Goal: Task Accomplishment & Management: Use online tool/utility

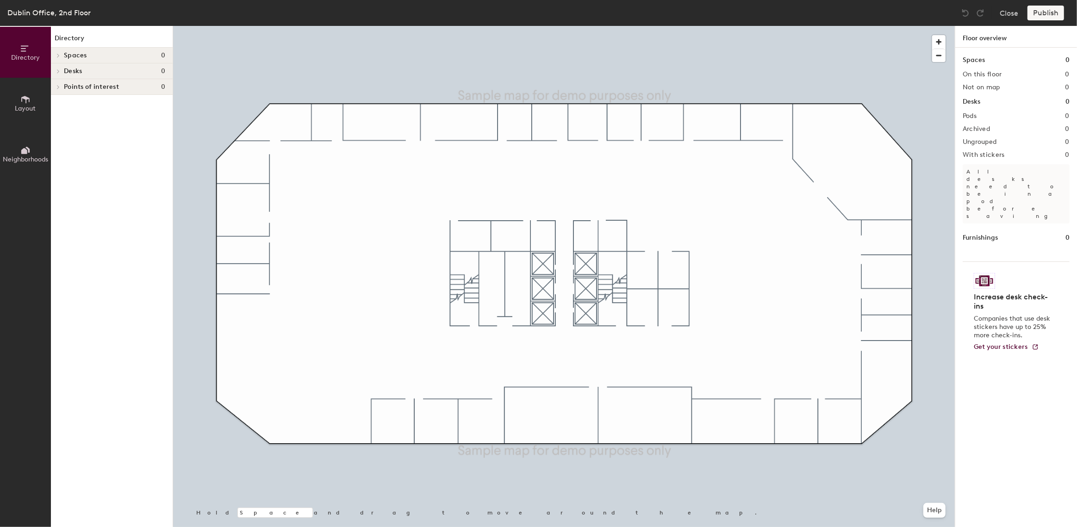
click at [31, 98] on button "Layout" at bounding box center [25, 103] width 51 height 51
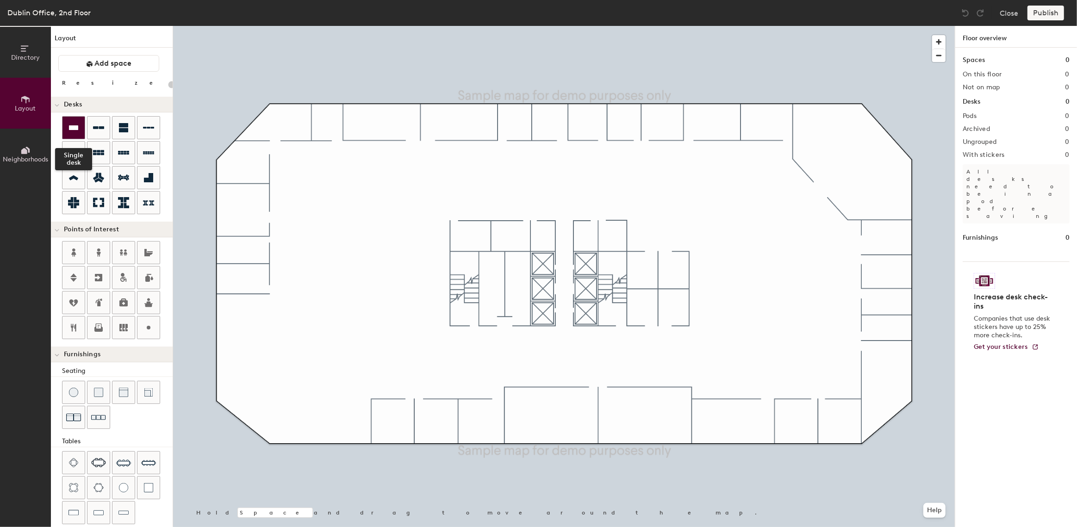
click at [71, 132] on icon at bounding box center [73, 127] width 11 height 11
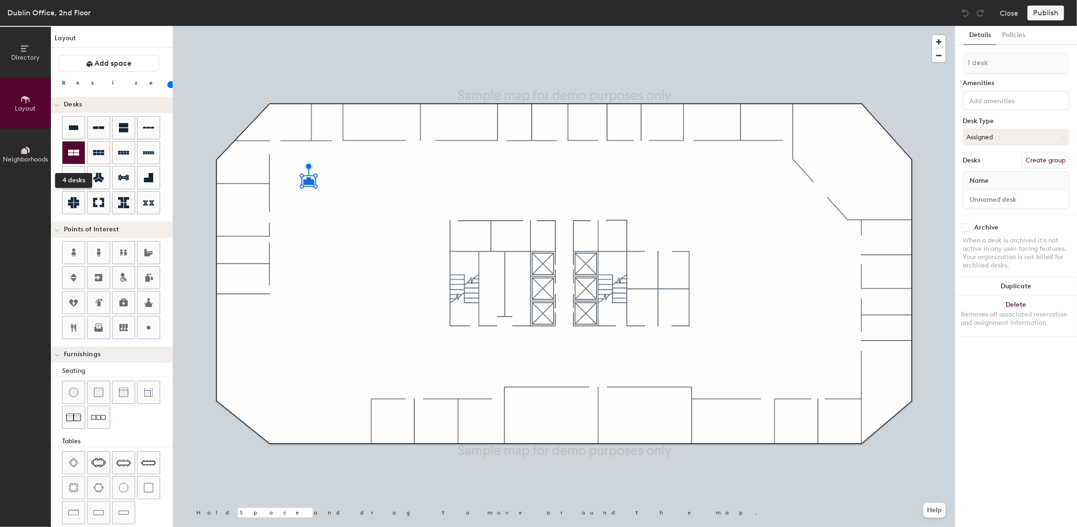
click at [74, 150] on icon at bounding box center [73, 153] width 11 height 6
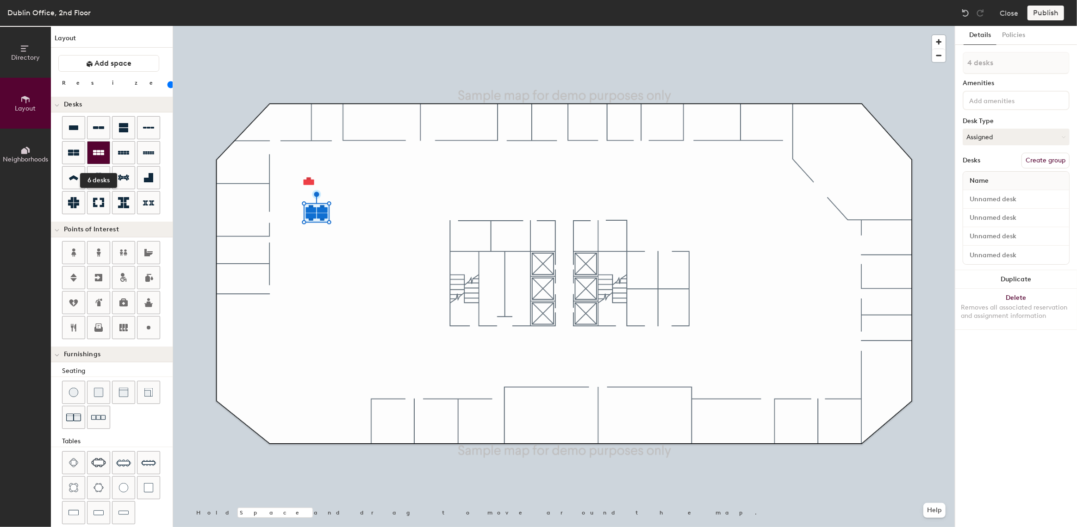
click at [101, 150] on icon at bounding box center [98, 152] width 11 height 5
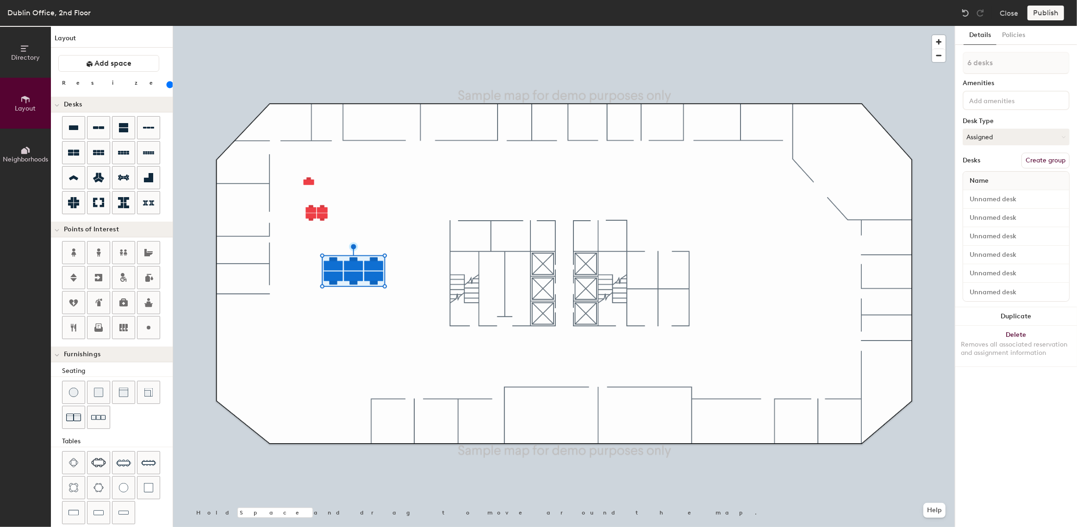
drag, startPoint x: 96, startPoint y: 84, endPoint x: 101, endPoint y: 88, distance: 6.9
click at [168, 88] on input "range" at bounding box center [168, 84] width 0 height 7
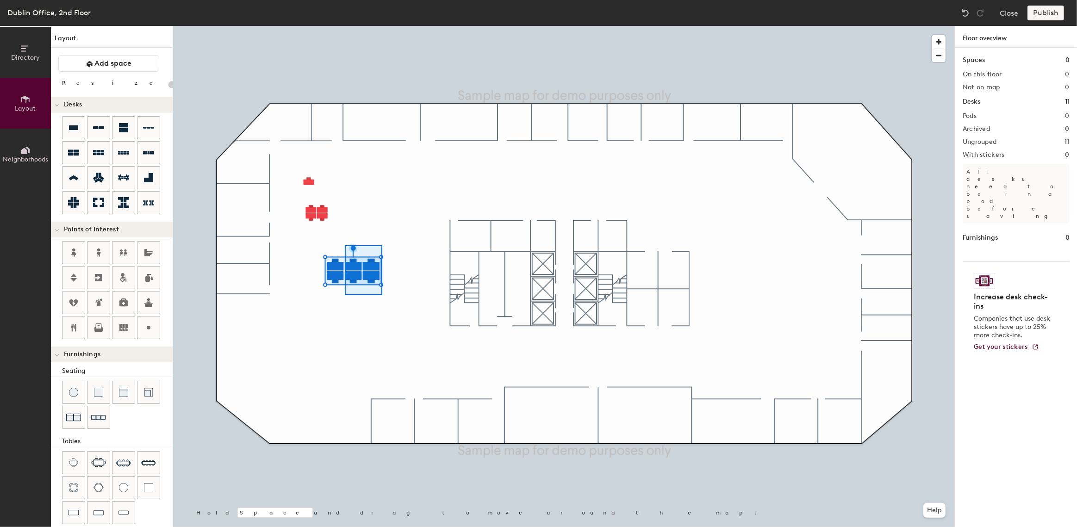
click at [382, 26] on div at bounding box center [564, 26] width 782 height 0
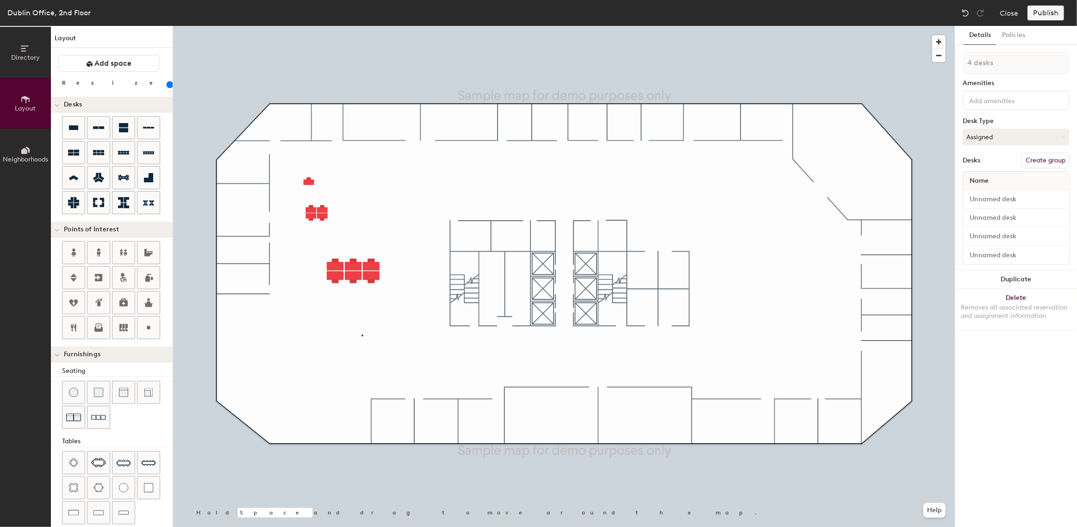
click at [362, 26] on div at bounding box center [564, 26] width 782 height 0
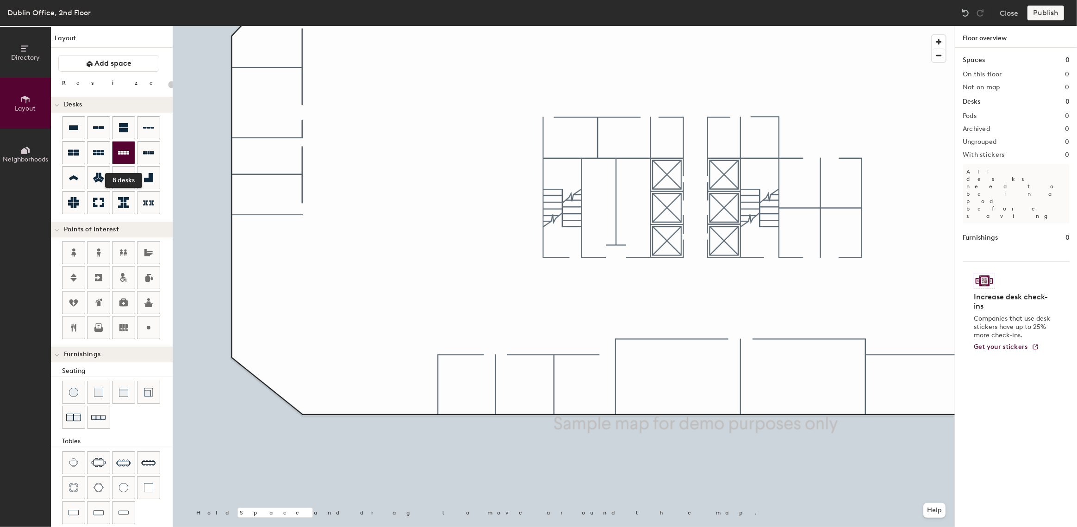
click at [127, 153] on icon at bounding box center [123, 153] width 11 height 4
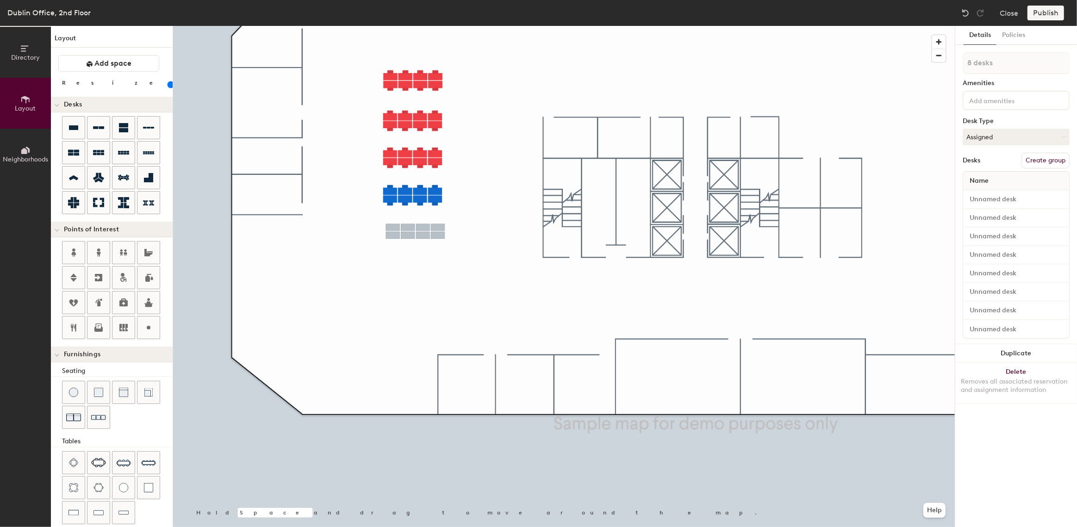
click at [395, 26] on div at bounding box center [564, 26] width 782 height 0
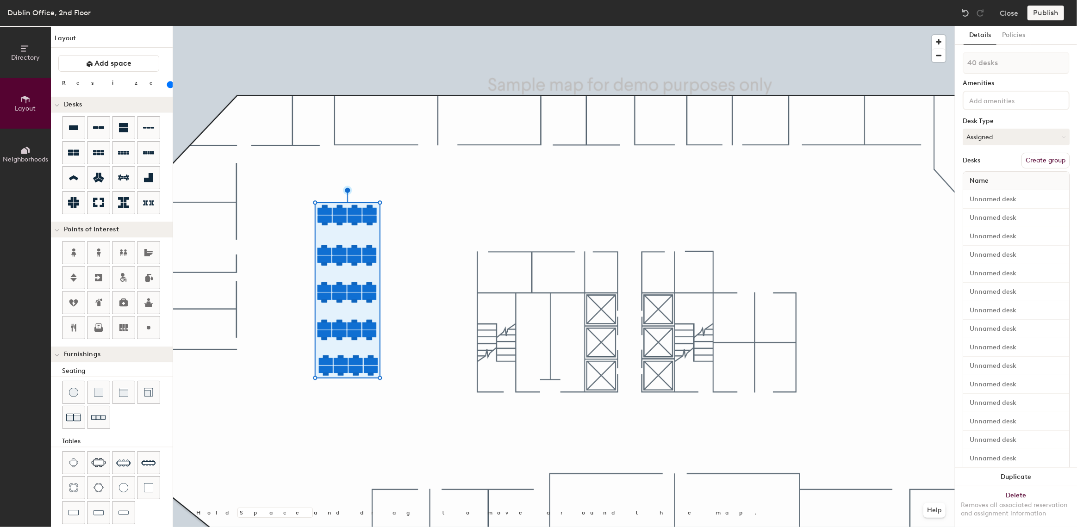
click at [168, 84] on input "range" at bounding box center [168, 84] width 0 height 7
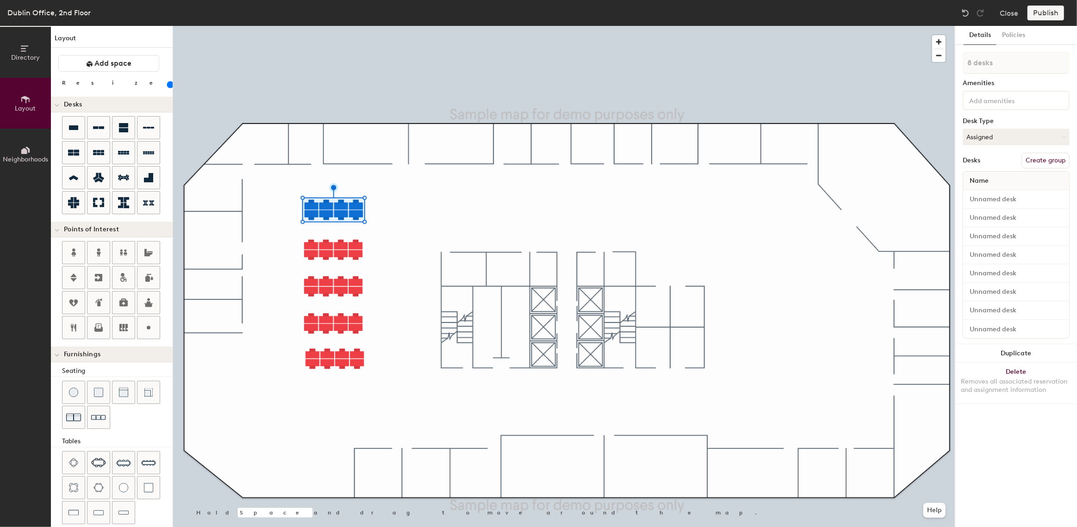
click at [1046, 161] on button "Create group" at bounding box center [1046, 161] width 48 height 16
drag, startPoint x: 986, startPoint y: 65, endPoint x: 965, endPoint y: 62, distance: 21.5
click at [965, 62] on input "Pod 1" at bounding box center [1016, 63] width 107 height 22
click at [792, 26] on div at bounding box center [564, 26] width 782 height 0
click at [1031, 159] on button "Create group" at bounding box center [1046, 161] width 48 height 16
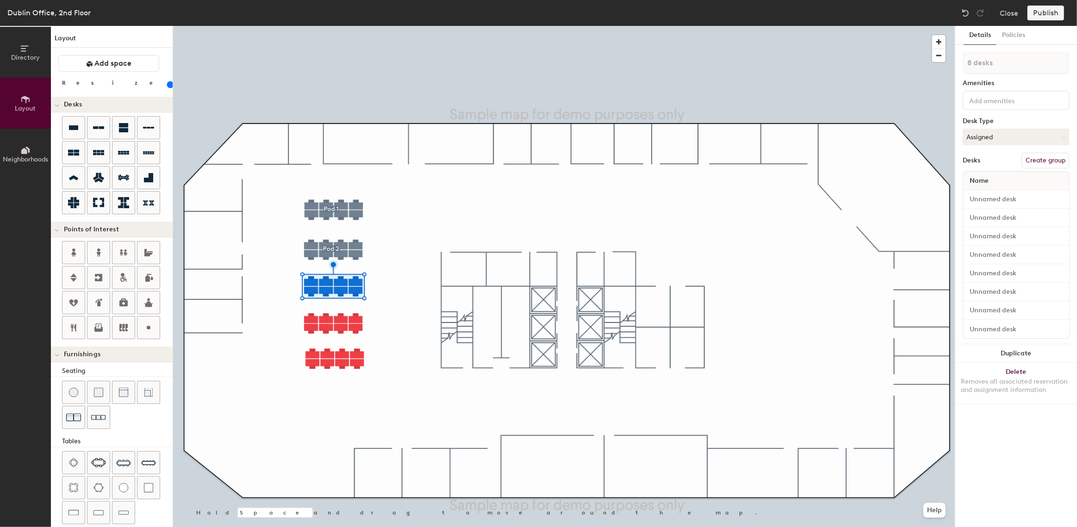
click at [1028, 162] on button "Create group" at bounding box center [1046, 161] width 48 height 16
click at [1054, 160] on button "Create group" at bounding box center [1046, 161] width 48 height 16
click at [1040, 156] on button "Create group" at bounding box center [1046, 161] width 48 height 16
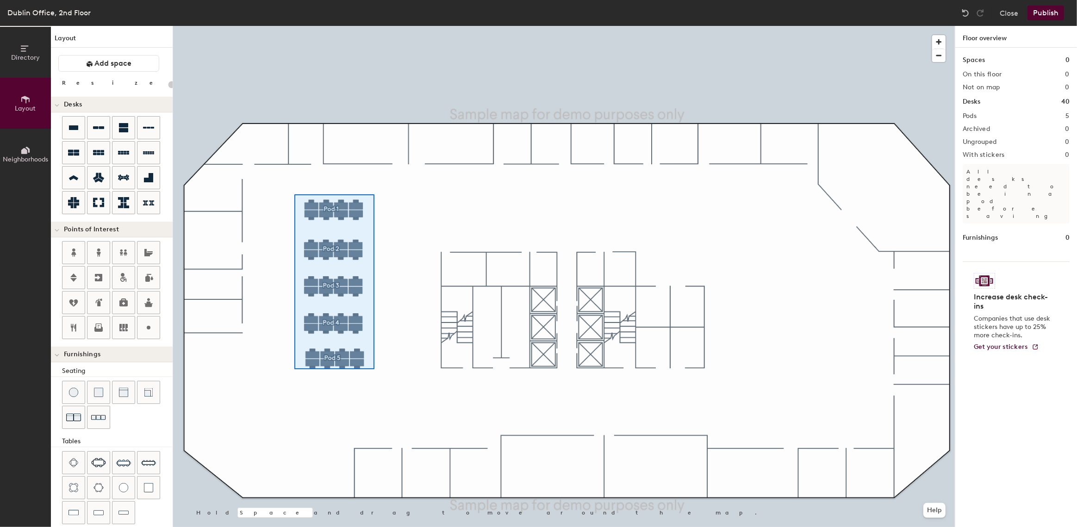
type input "120"
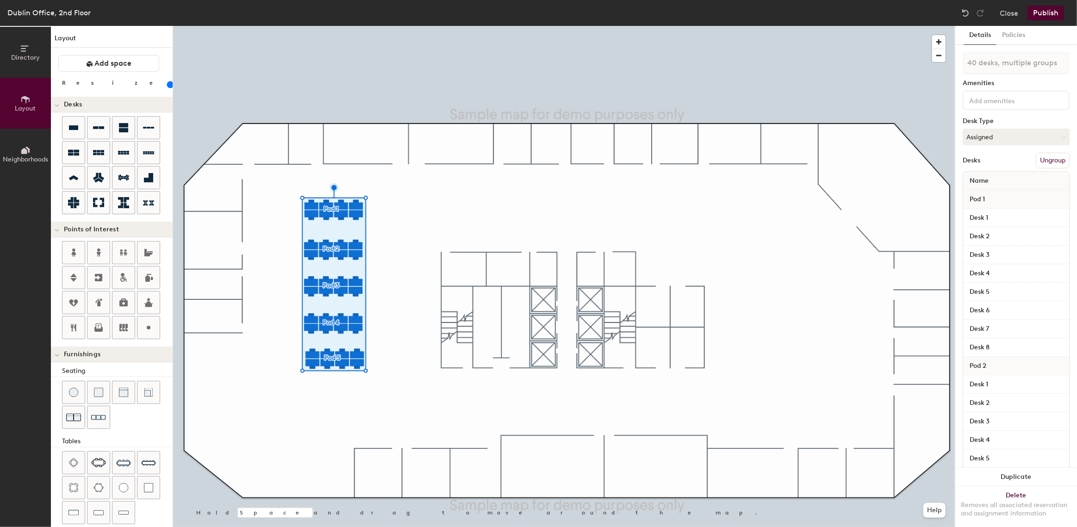
click at [1040, 161] on button "Ungroup" at bounding box center [1053, 161] width 34 height 16
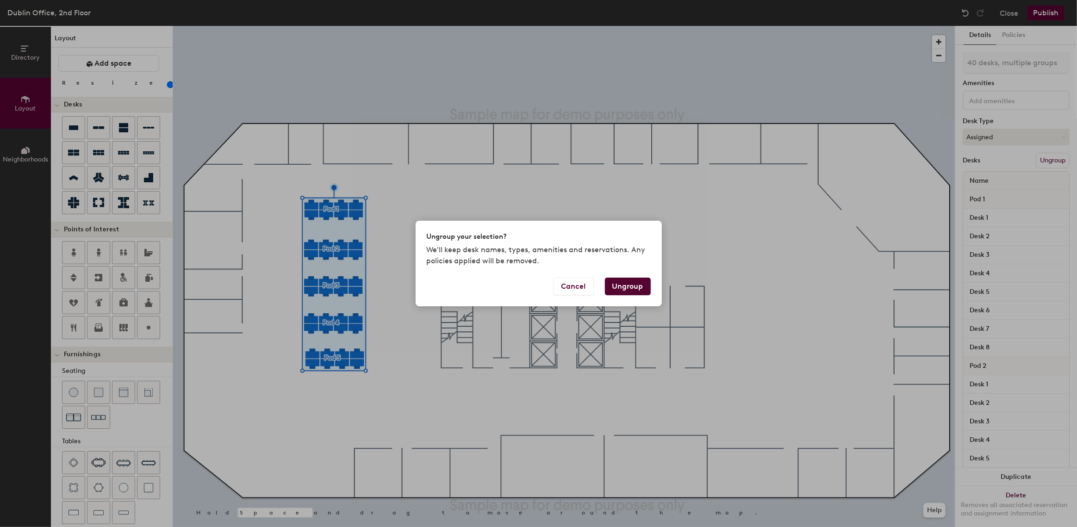
click at [621, 286] on button "Ungroup" at bounding box center [628, 287] width 46 height 18
type input "40 desks"
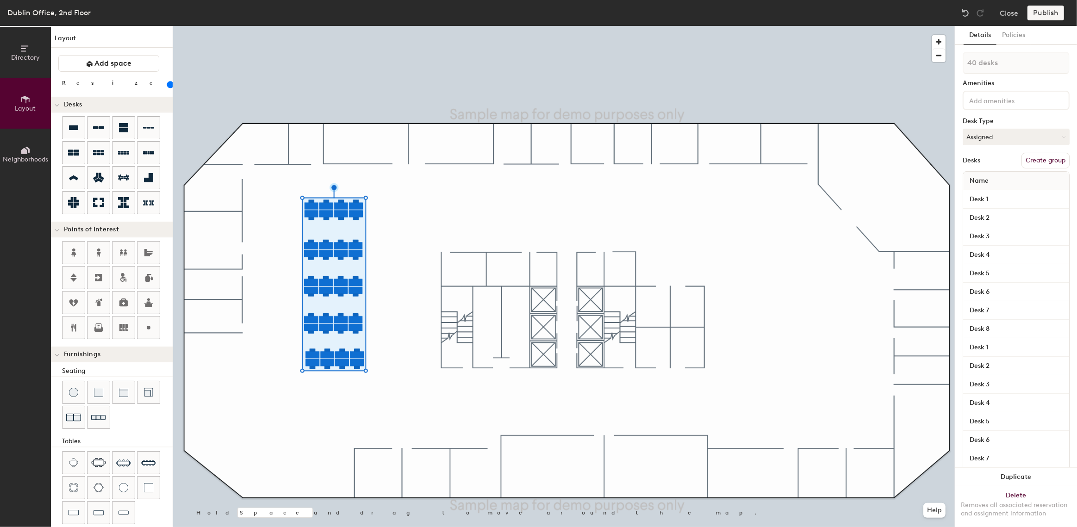
click at [1045, 156] on button "Create group" at bounding box center [1046, 161] width 48 height 16
click at [1054, 158] on button "Ungroup" at bounding box center [1053, 161] width 34 height 16
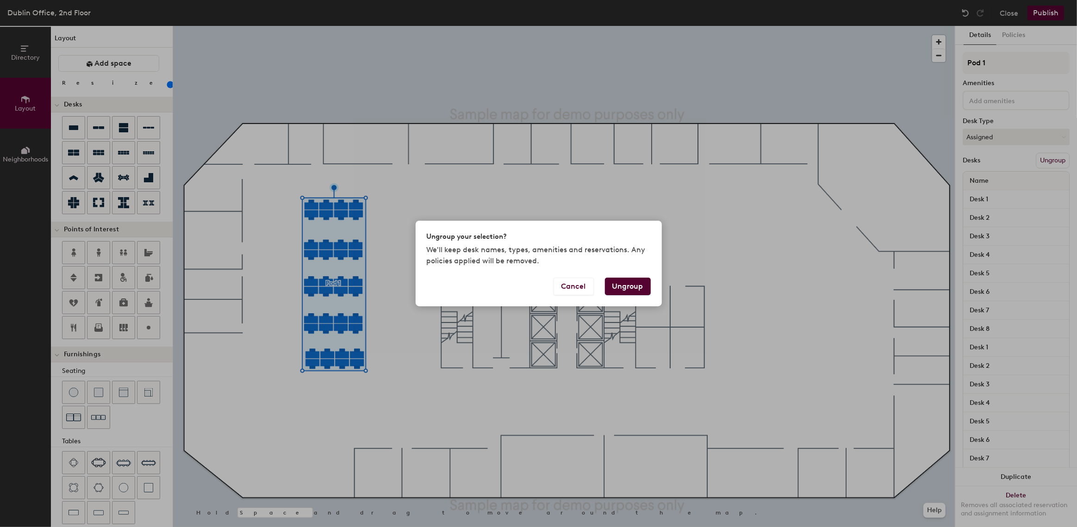
click at [614, 285] on button "Ungroup" at bounding box center [628, 287] width 46 height 18
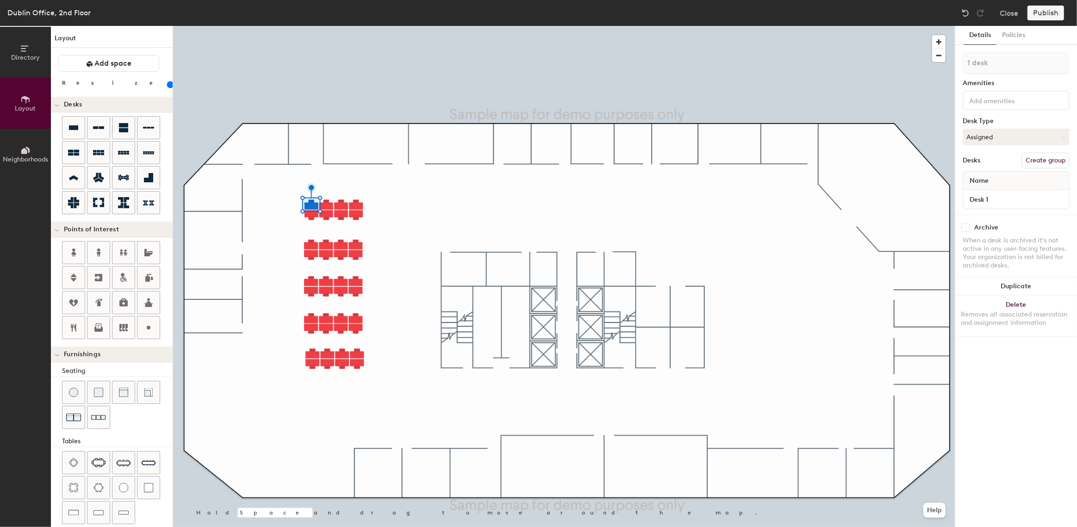
click at [1052, 162] on button "Create group" at bounding box center [1046, 161] width 48 height 16
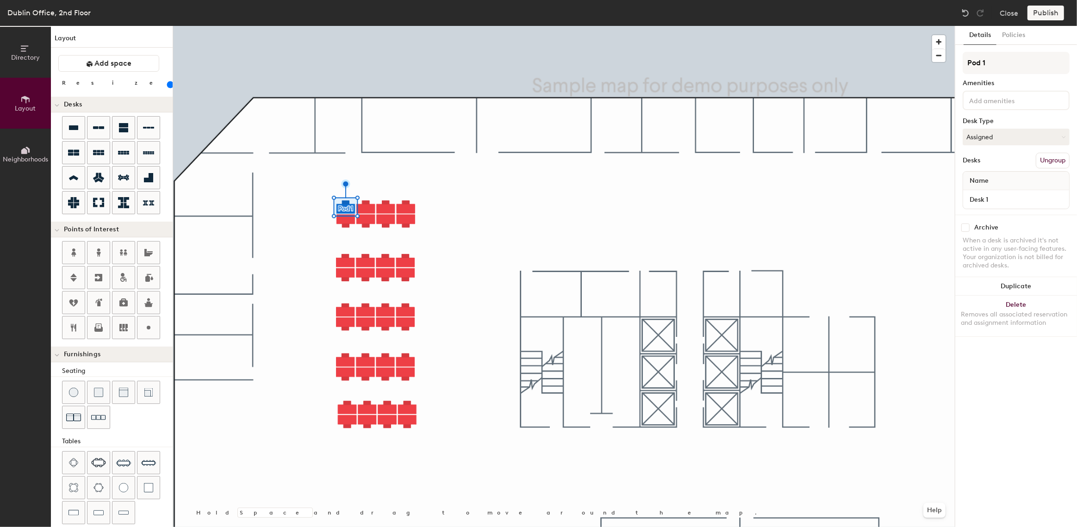
click at [1047, 159] on button "Ungroup" at bounding box center [1053, 161] width 34 height 16
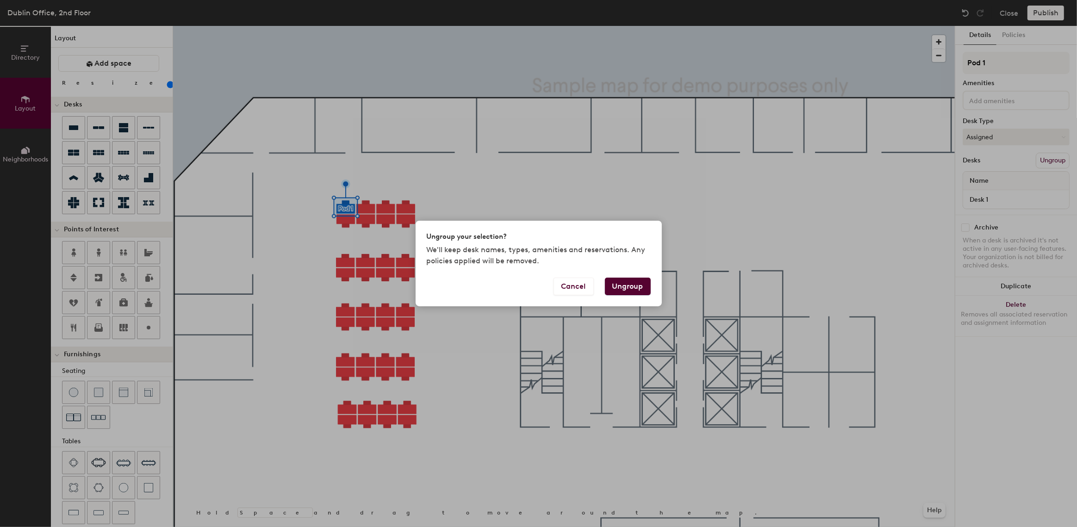
click at [627, 287] on button "Ungroup" at bounding box center [628, 287] width 46 height 18
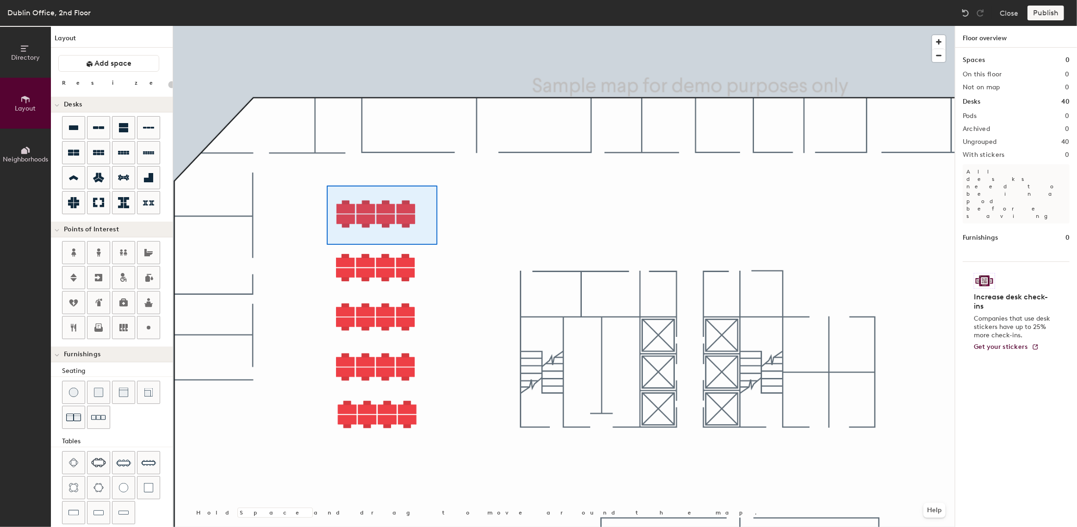
type input "120"
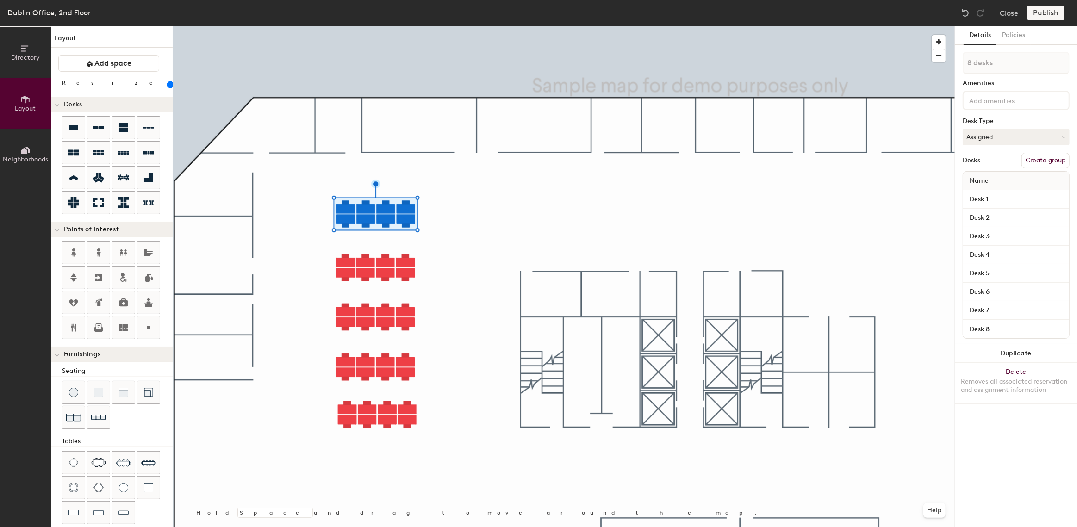
click at [1041, 159] on button "Create group" at bounding box center [1046, 161] width 48 height 16
click at [940, 69] on div "Directory Layout Neighborhoods Layout Add space Resize Desks Points of Interest…" at bounding box center [538, 276] width 1077 height 501
type input "Finance"
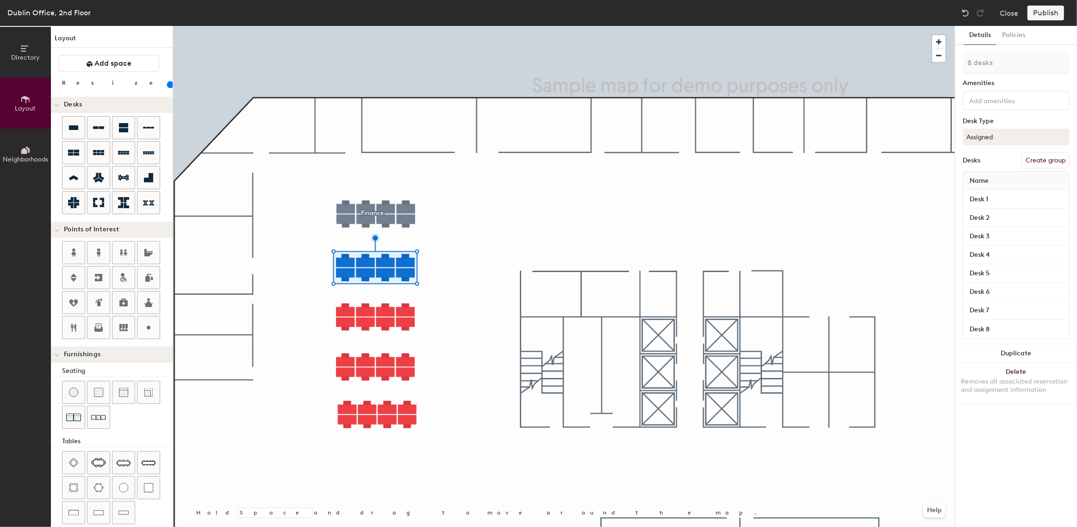
click at [1039, 162] on button "Create group" at bounding box center [1046, 161] width 48 height 16
drag, startPoint x: 992, startPoint y: 64, endPoint x: 959, endPoint y: 69, distance: 33.1
click at [959, 69] on div "Details Policies Pod 2 Amenities Desk Type Assigned Desks Ungroup Name Desk 1 D…" at bounding box center [1017, 276] width 122 height 501
type input "Sales"
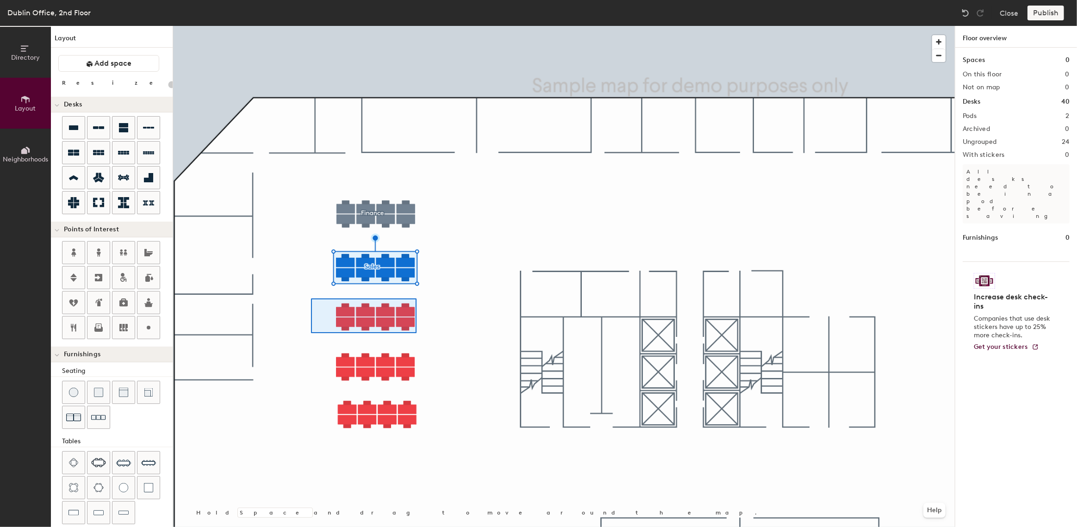
type input "120"
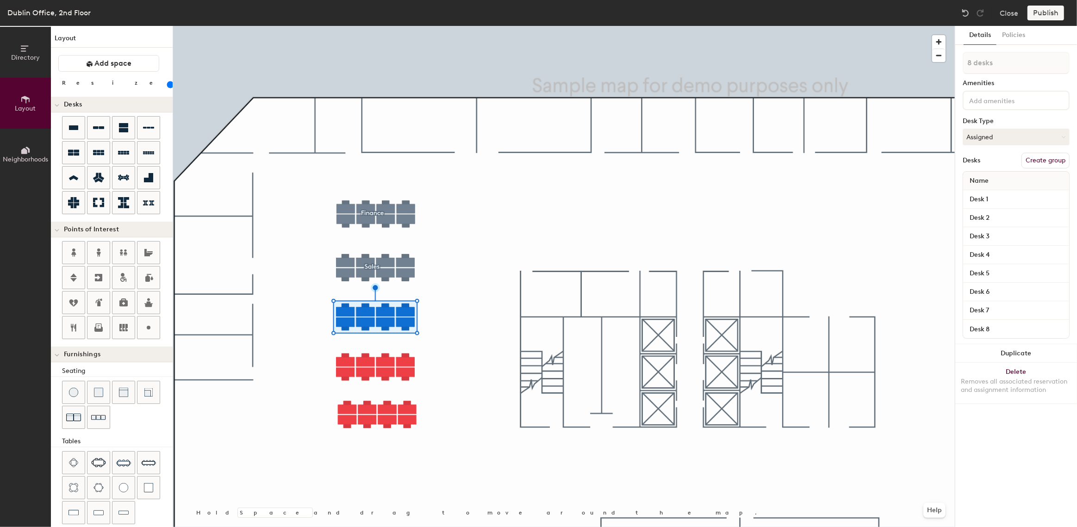
click at [1038, 162] on button "Create group" at bounding box center [1046, 161] width 48 height 16
drag, startPoint x: 959, startPoint y: 62, endPoint x: 947, endPoint y: 58, distance: 12.5
click at [947, 58] on div "Directory Layout Neighborhoods Layout Add space Resize Desks Points of Interest…" at bounding box center [538, 276] width 1077 height 501
type input "Support"
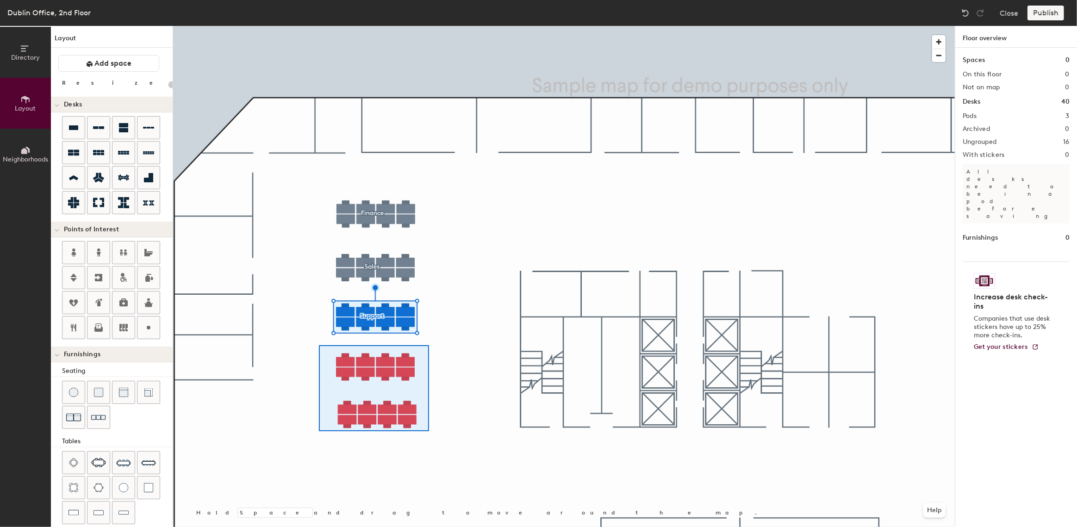
type input "120"
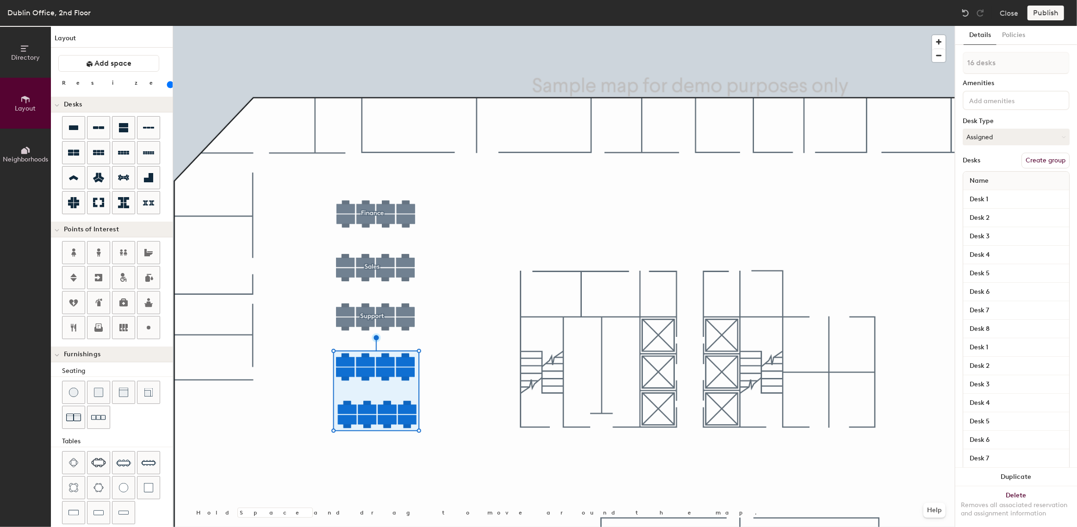
click at [1051, 157] on button "Create group" at bounding box center [1046, 161] width 48 height 16
click at [907, 67] on div "Directory Layout Neighborhoods Layout Add space Resize Desks Points of Interest…" at bounding box center [538, 276] width 1077 height 501
type input "Engineering"
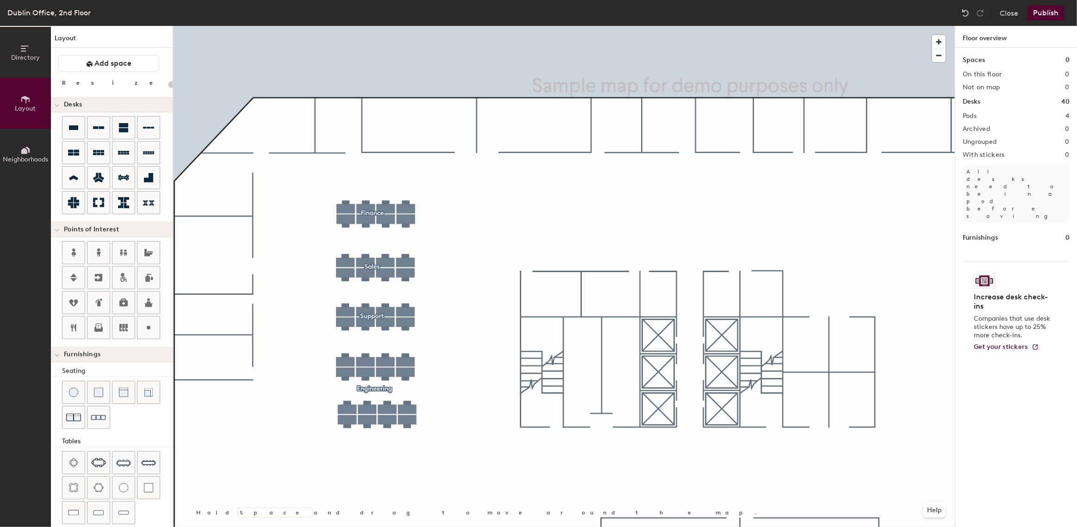
type input "120"
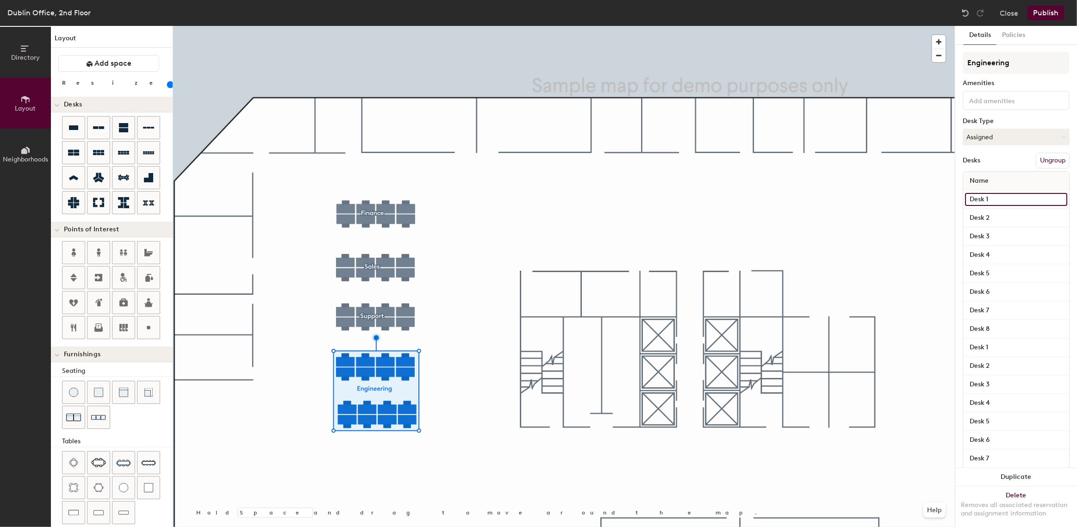
click at [997, 199] on input "Desk 1" at bounding box center [1016, 199] width 102 height 13
type input "100"
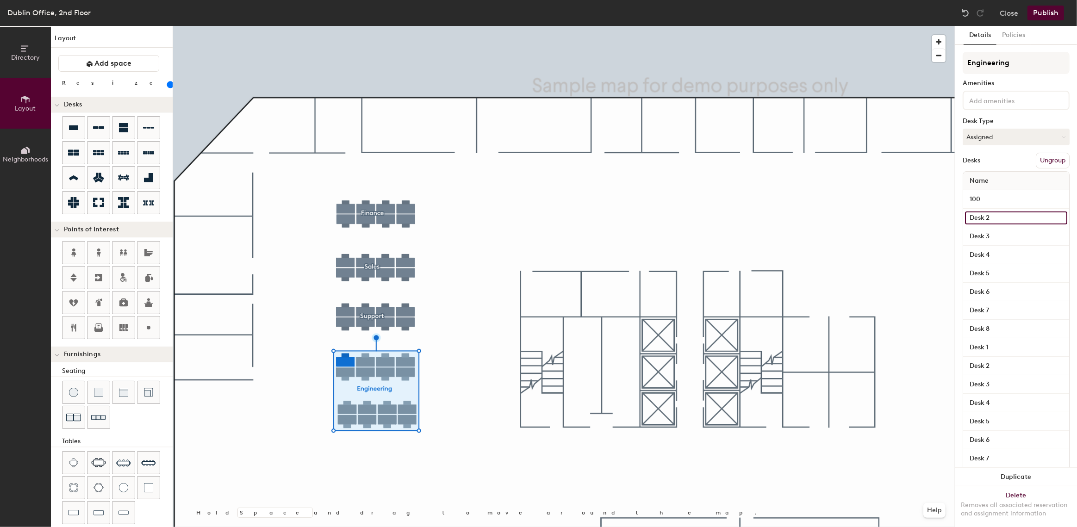
click at [986, 217] on input "Desk 2" at bounding box center [1016, 218] width 102 height 13
type input "101"
click at [984, 239] on input "Desk 3" at bounding box center [1016, 236] width 102 height 13
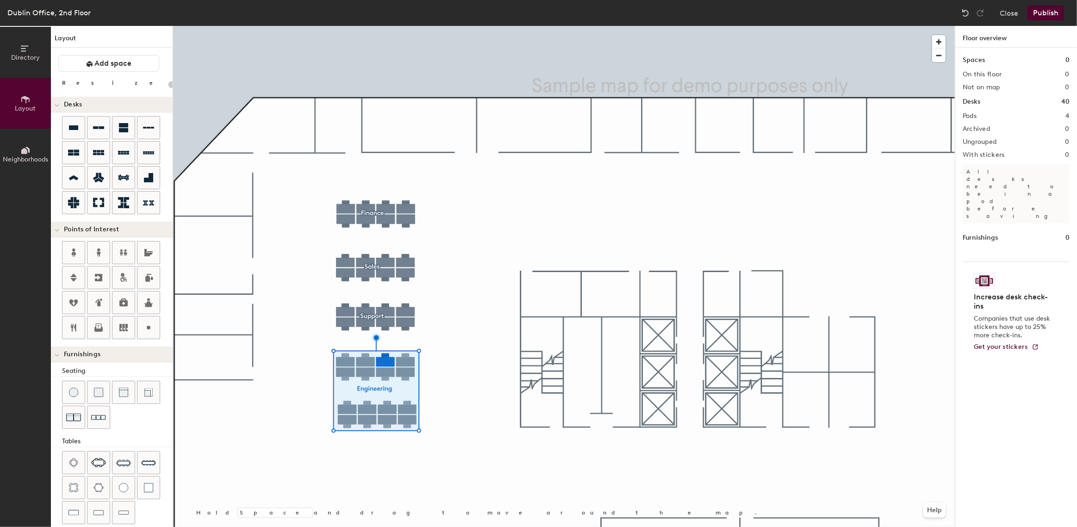
type input "20"
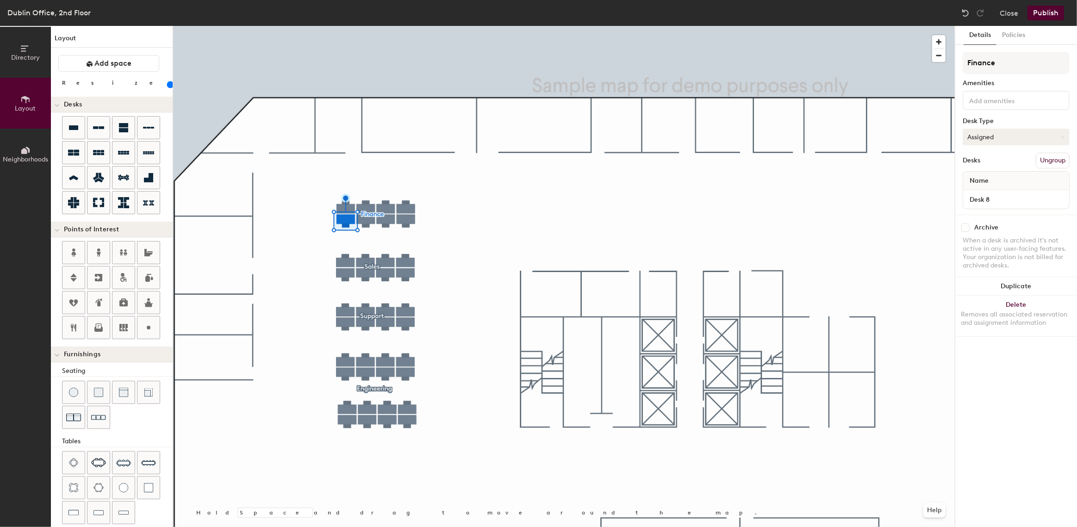
click at [1009, 134] on button "Assigned" at bounding box center [1016, 137] width 107 height 17
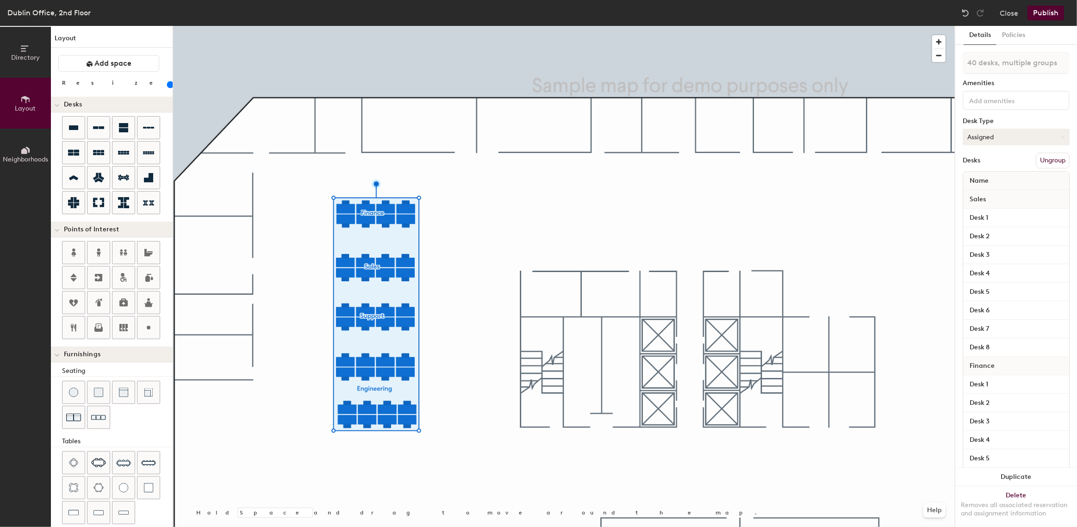
click at [989, 135] on button "Assigned" at bounding box center [1016, 137] width 107 height 17
click at [987, 194] on div "Hoteled" at bounding box center [1009, 194] width 93 height 14
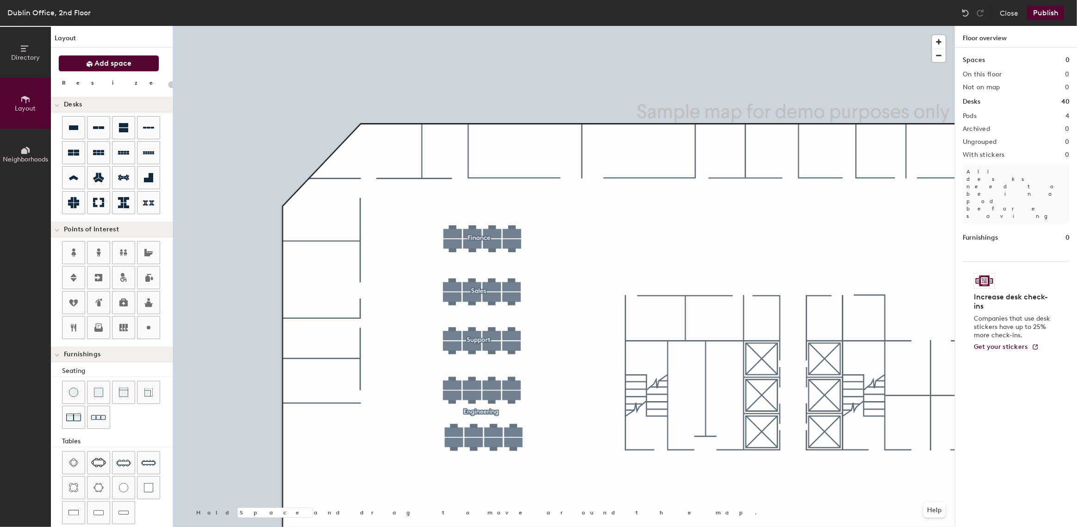
click at [98, 65] on span "Add space" at bounding box center [113, 63] width 37 height 9
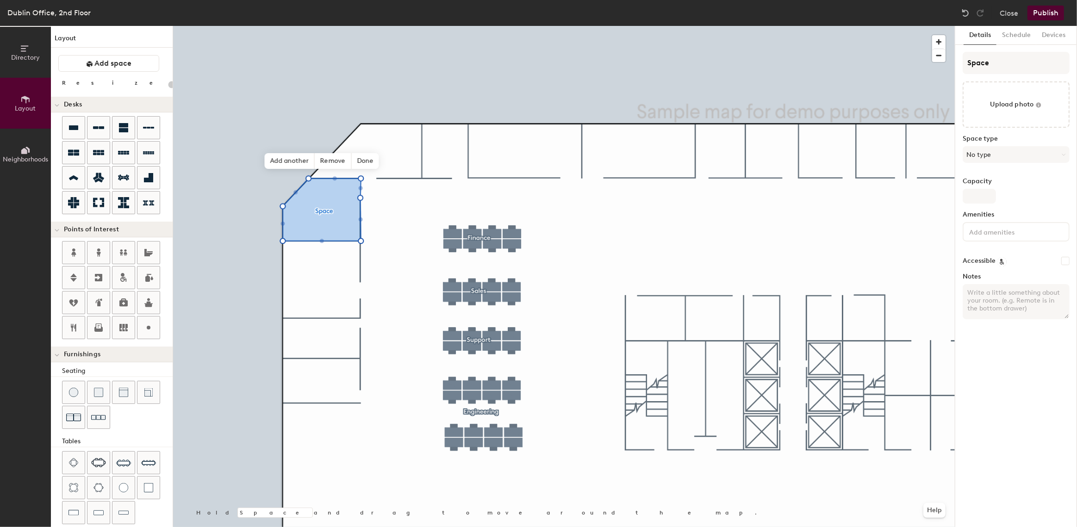
type input "20"
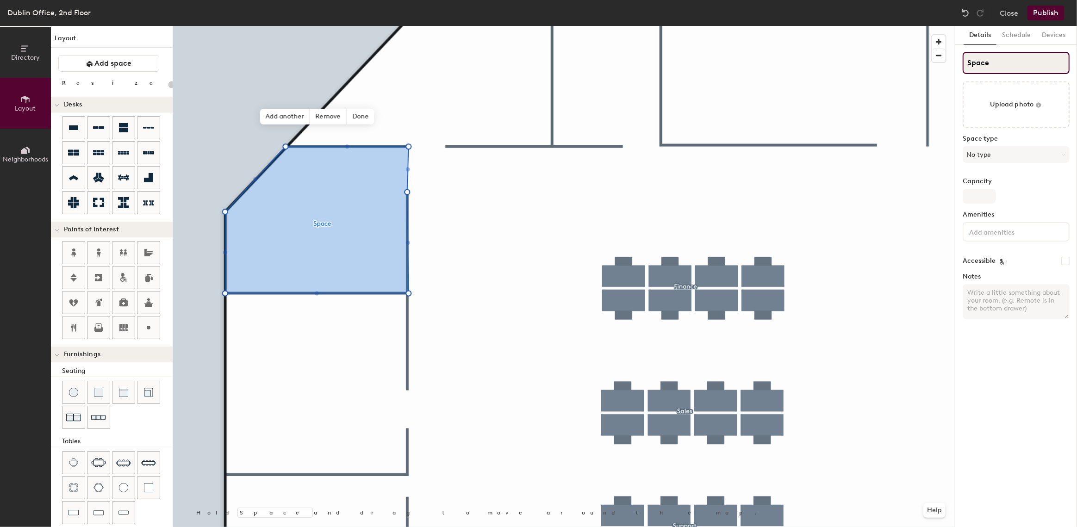
click at [895, 71] on div "Directory Layout Neighborhoods Layout Add space Resize Desks Points of Interest…" at bounding box center [538, 276] width 1077 height 501
type input "C"
type input "20"
type input "Conf"
type input "20"
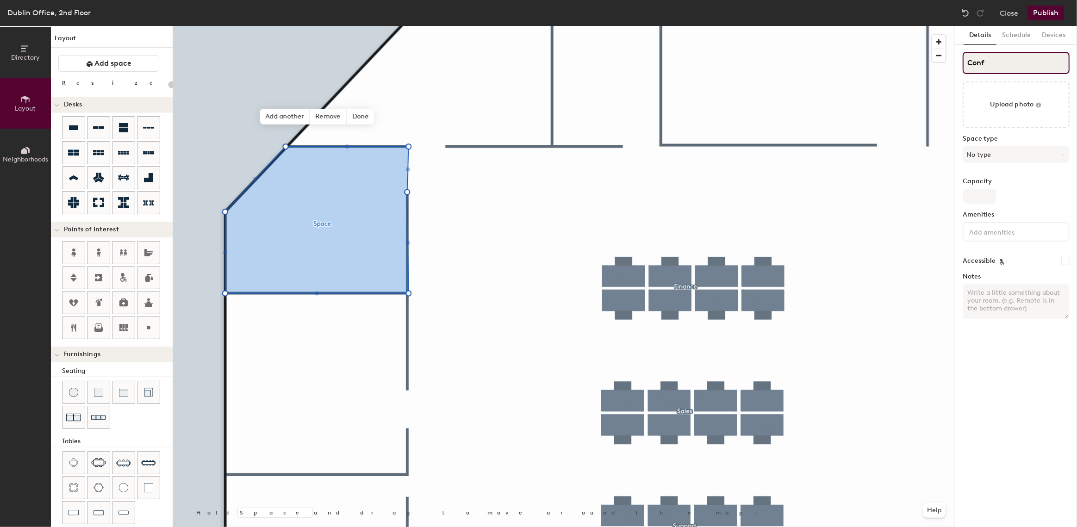
type input "Confe"
type input "20"
type input "Conference"
type input "20"
type input "Conference"
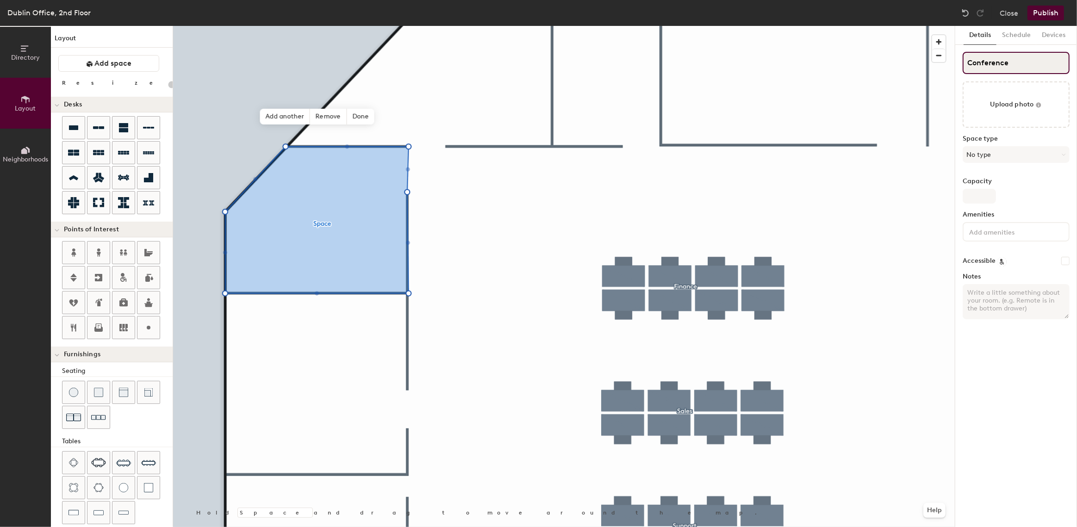
type input "20"
type input "Conference R"
type input "20"
type input "Conference Room"
type input "20"
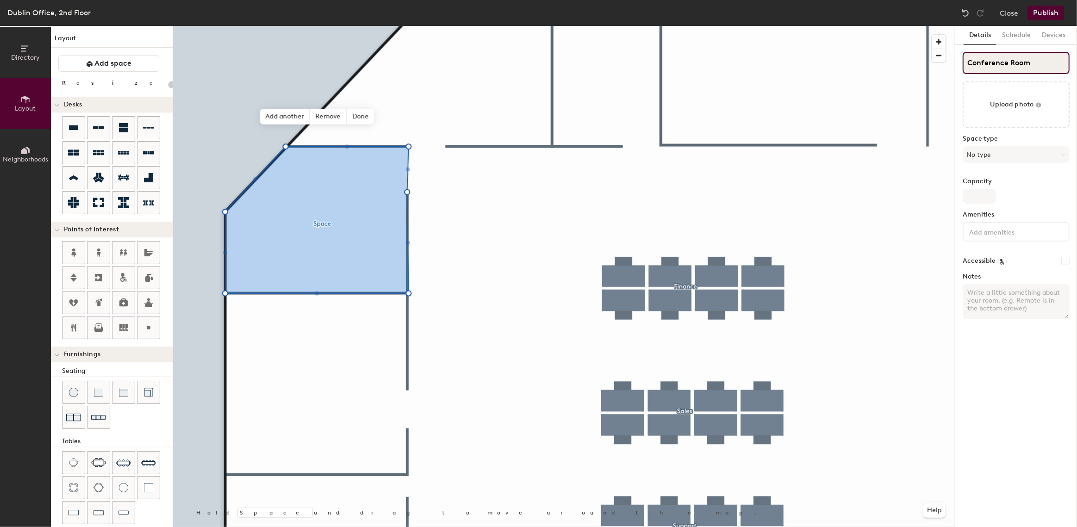
type input "Conference Room"
type input "20"
type input "Conference Room 1"
type input "20"
type input "Conference Room 1"
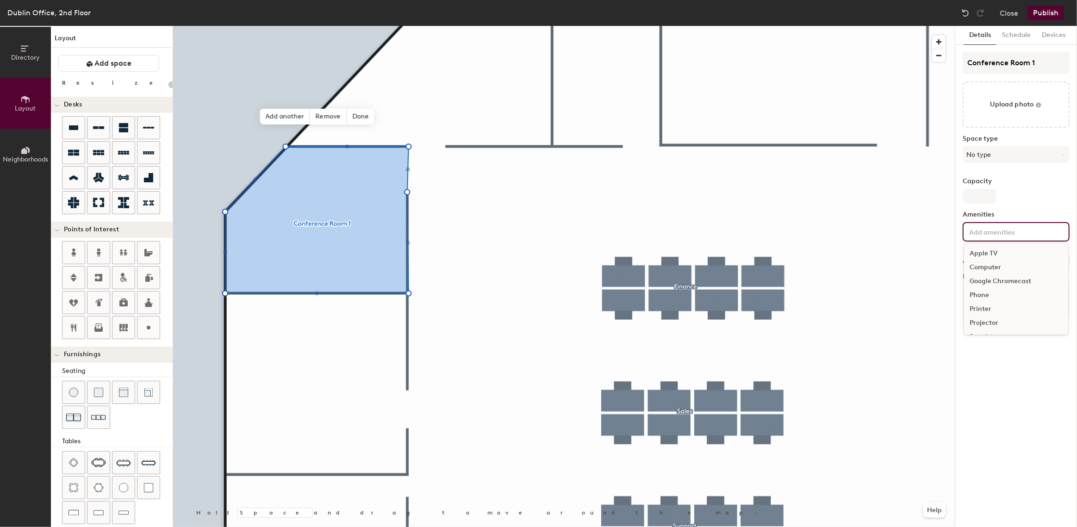
click at [983, 236] on input at bounding box center [1009, 231] width 83 height 11
click at [990, 233] on input at bounding box center [1009, 231] width 83 height 11
click at [1007, 208] on div "Conference Room 1 Upload photo Space type No type Capacity Amenities Accessible…" at bounding box center [1016, 189] width 107 height 275
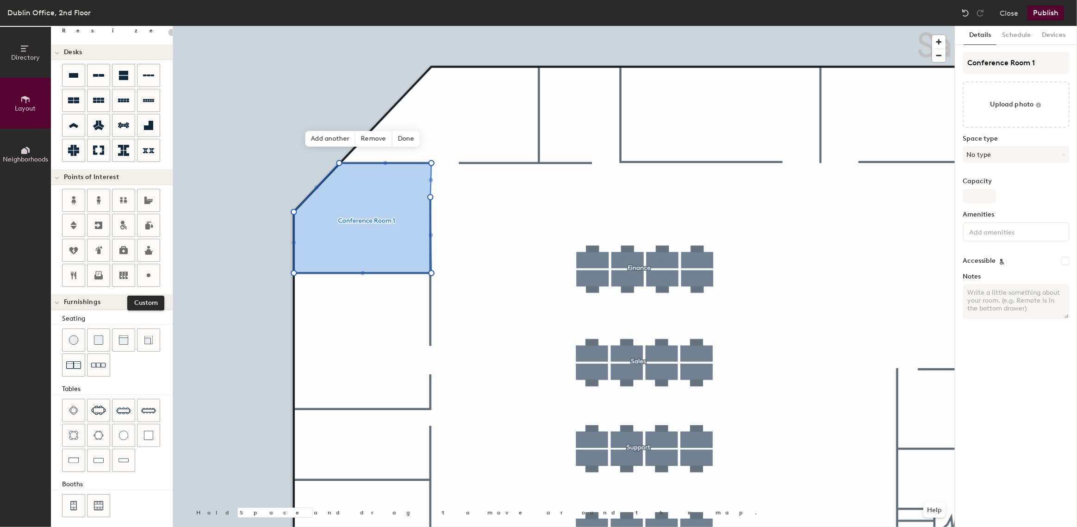
scroll to position [56, 0]
click at [127, 273] on icon at bounding box center [123, 272] width 11 height 11
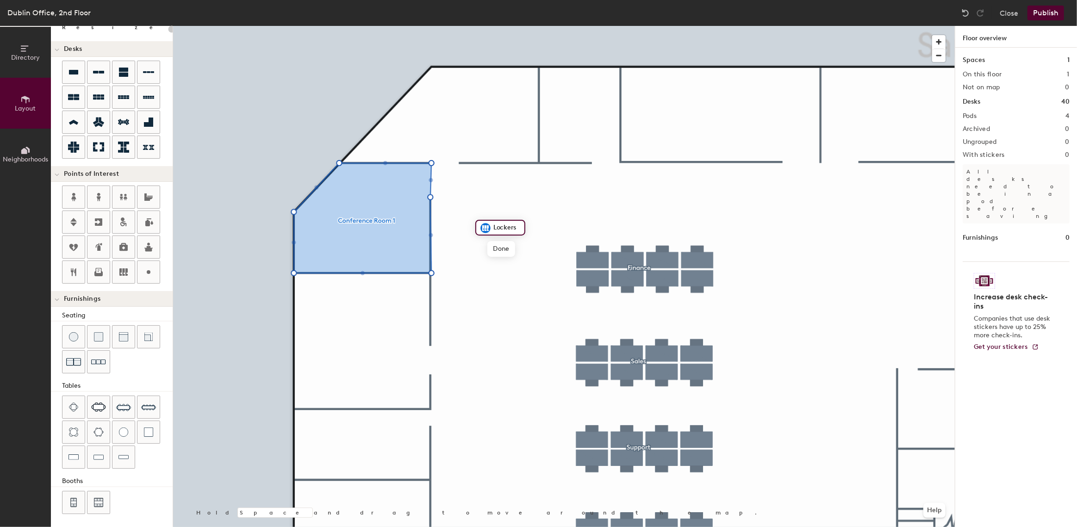
type input "20"
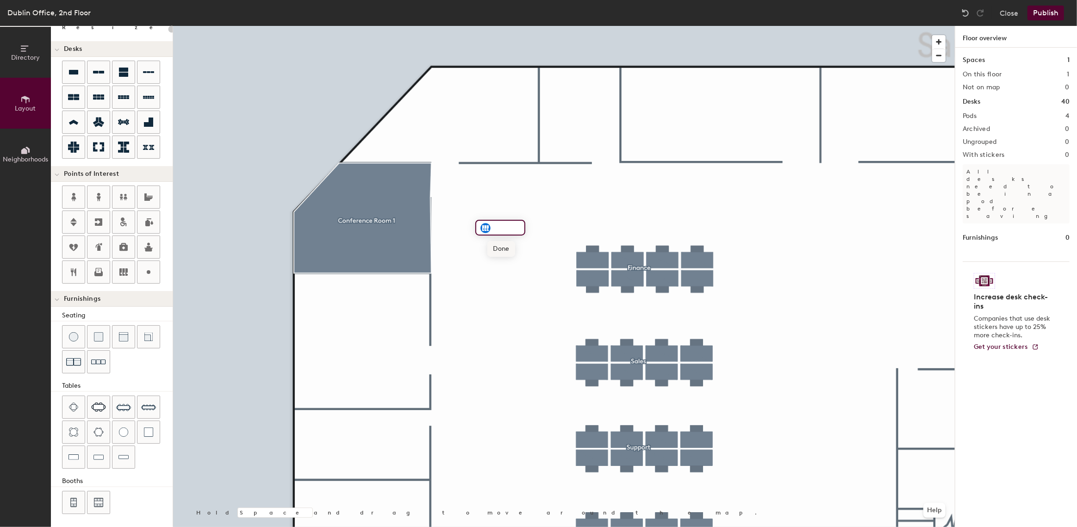
click at [495, 245] on span "Done" at bounding box center [500, 249] width 27 height 16
click at [511, 249] on span "Delete" at bounding box center [517, 249] width 32 height 16
click at [1014, 12] on button "Close" at bounding box center [1009, 13] width 19 height 15
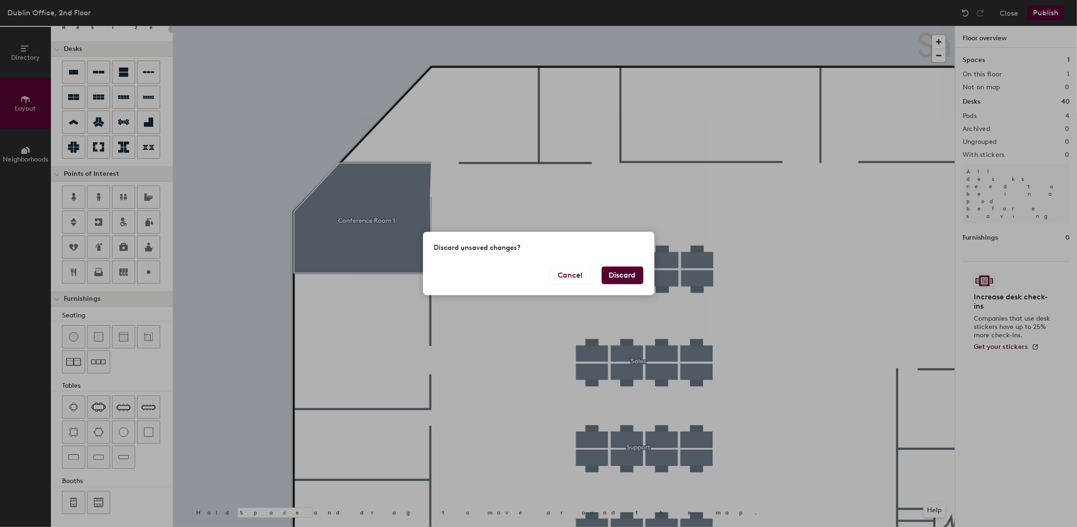
click at [611, 276] on button "Discard" at bounding box center [623, 276] width 42 height 18
type input "20"
